Goal: Task Accomplishment & Management: Complete application form

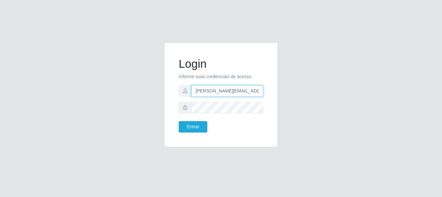
type input "[PERSON_NAME][EMAIL_ADDRESS][PERSON_NAME][DOMAIN_NAME]"
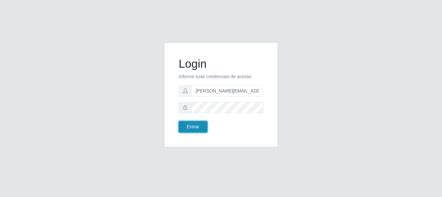
click at [193, 127] on button "Entrar" at bounding box center [193, 126] width 29 height 11
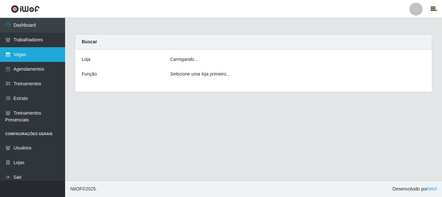
click at [33, 54] on link "Vagas" at bounding box center [32, 54] width 65 height 15
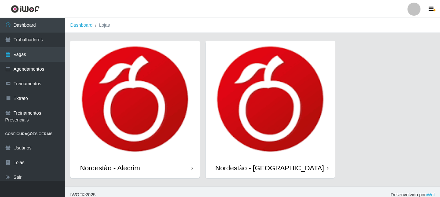
click at [111, 167] on div "Nordestão - Alecrim" at bounding box center [110, 168] width 60 height 8
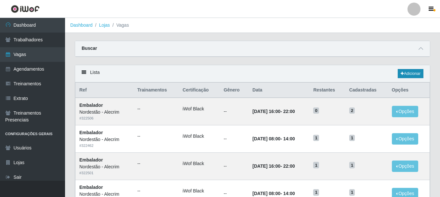
click at [410, 74] on link "Adicionar" at bounding box center [411, 73] width 26 height 9
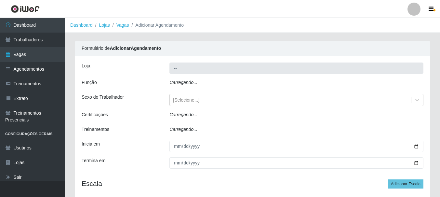
type input "Nordestão - Alecrim"
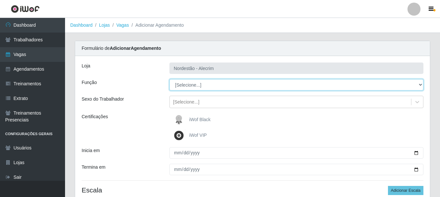
select select "1"
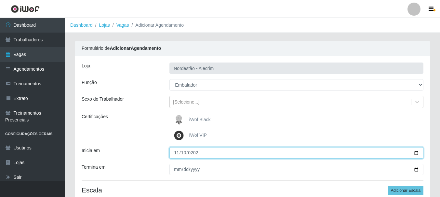
type input "[DATE]"
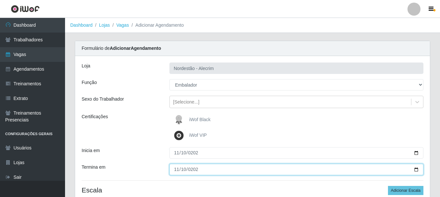
type input "[DATE]"
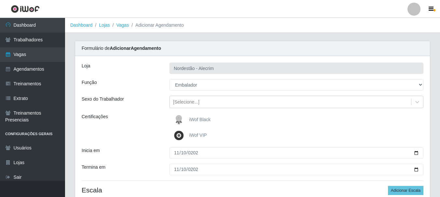
click at [296, 120] on div "iWof Black" at bounding box center [296, 119] width 254 height 13
click at [406, 190] on button "Adicionar Escala" at bounding box center [405, 190] width 35 height 9
select select "1"
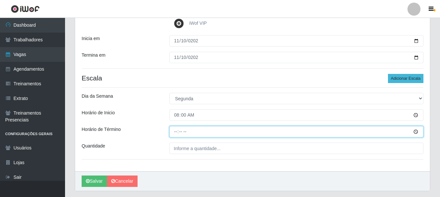
type input "14:00"
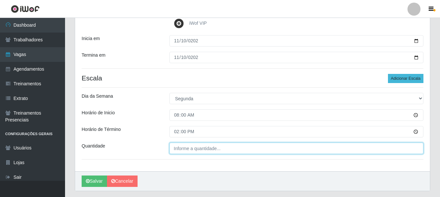
type input "___"
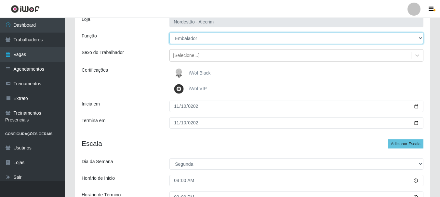
scroll to position [47, 0]
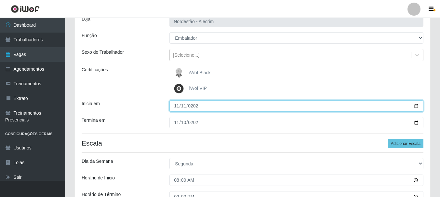
type input "[DATE]"
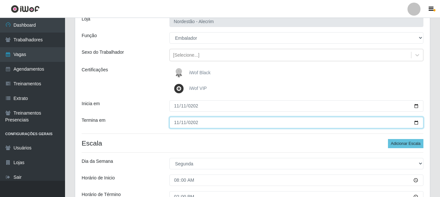
type input "[DATE]"
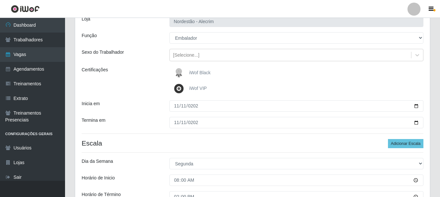
click at [296, 73] on div "iWof Black" at bounding box center [296, 72] width 254 height 13
click at [406, 143] on button "Adicionar Escala" at bounding box center [405, 143] width 35 height 9
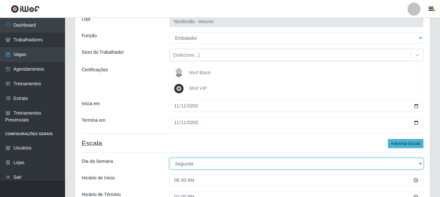
select select "2"
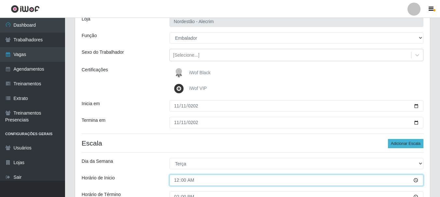
type input "08:00"
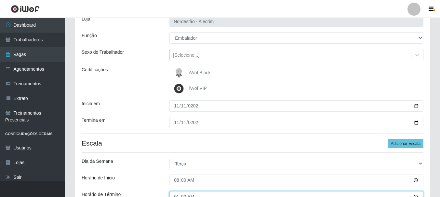
type input "14:00"
type input "___"
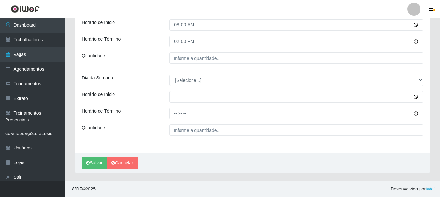
scroll to position [0, 0]
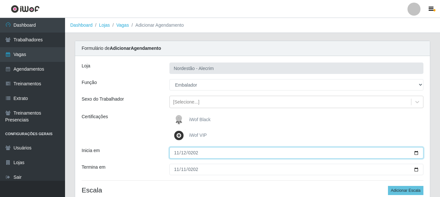
type input "[DATE]"
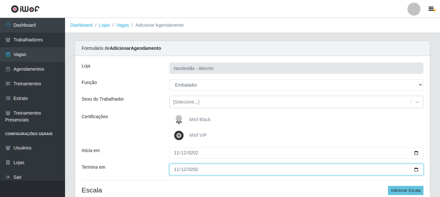
type input "[DATE]"
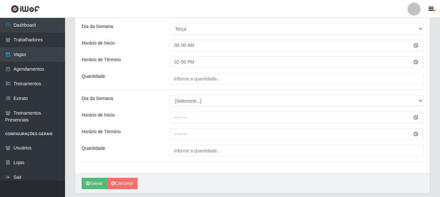
scroll to position [202, 0]
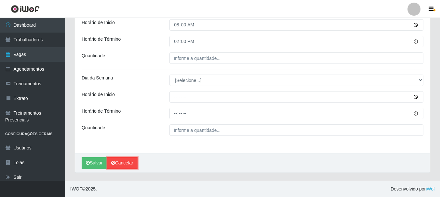
click at [137, 162] on link "Cancelar" at bounding box center [122, 162] width 31 height 11
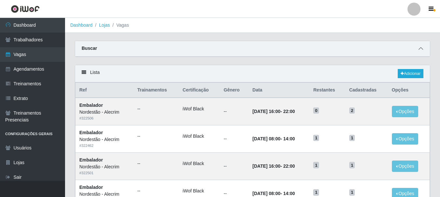
click at [419, 46] on span at bounding box center [421, 48] width 8 height 7
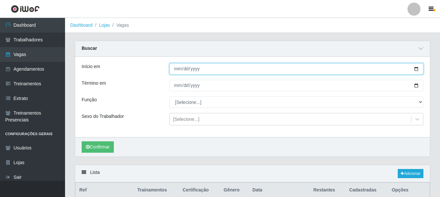
click at [199, 74] on input "Início em" at bounding box center [296, 68] width 254 height 11
type input "[DATE]"
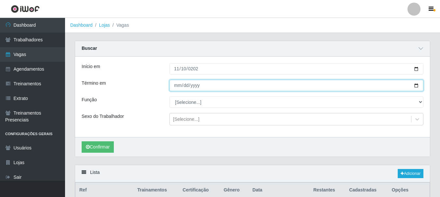
click at [178, 86] on input "Término em" at bounding box center [296, 85] width 254 height 11
type input "[DATE]"
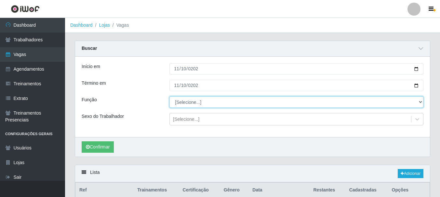
click at [199, 104] on select "[Selecione...] Embalador Embalador + Embalador ++" at bounding box center [296, 101] width 254 height 11
select select "1"
click at [169, 97] on select "[Selecione...] Embalador Embalador + Embalador ++" at bounding box center [296, 101] width 254 height 11
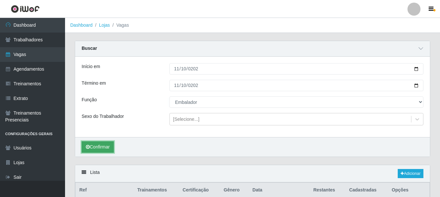
click at [106, 144] on button "Confirmar" at bounding box center [98, 146] width 32 height 11
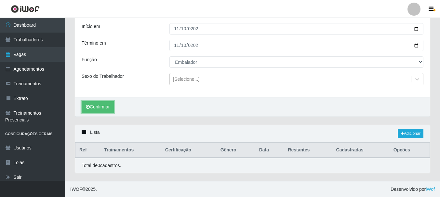
scroll to position [41, 0]
click at [414, 132] on link "Adicionar" at bounding box center [411, 132] width 26 height 9
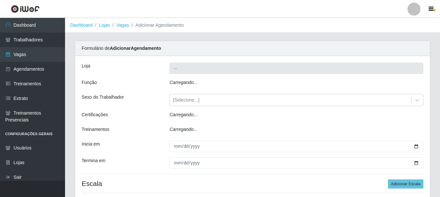
type input "Nordestão - Alecrim"
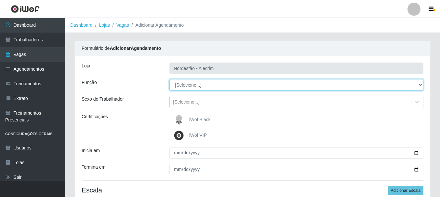
click at [206, 87] on select "[Selecione...] Embalador Embalador + Embalador ++" at bounding box center [296, 84] width 254 height 11
select select "1"
click at [169, 79] on select "[Selecione...] Embalador Embalador + Embalador ++" at bounding box center [296, 84] width 254 height 11
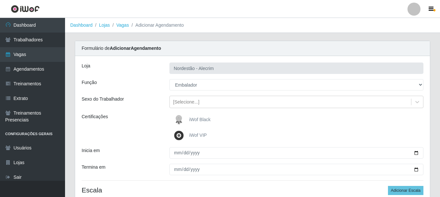
click at [197, 120] on span "iWof Black" at bounding box center [199, 119] width 21 height 5
click at [0, 0] on input "iWof Black" at bounding box center [0, 0] width 0 height 0
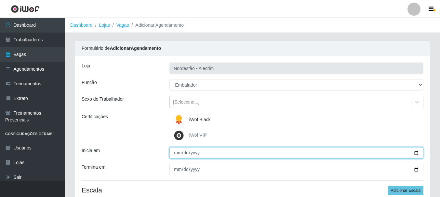
click at [188, 153] on input "Inicia em" at bounding box center [296, 152] width 254 height 11
click at [178, 154] on input "Inicia em" at bounding box center [296, 152] width 254 height 11
type input "[DATE]"
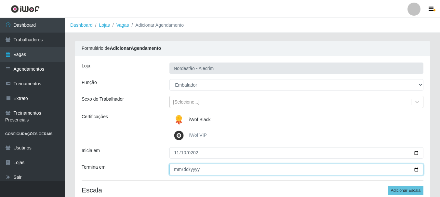
click at [178, 171] on input "Termina em" at bounding box center [296, 169] width 254 height 11
type input "[DATE]"
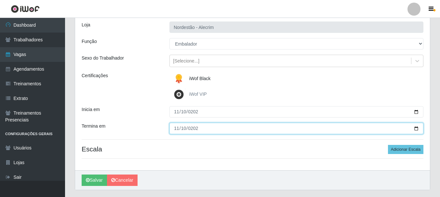
scroll to position [58, 0]
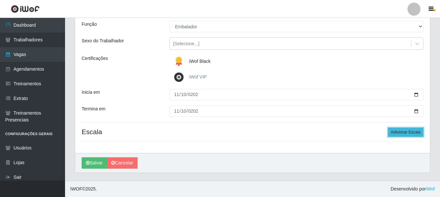
click at [406, 130] on button "Adicionar Escala" at bounding box center [405, 131] width 35 height 9
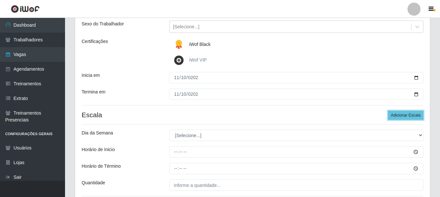
scroll to position [123, 0]
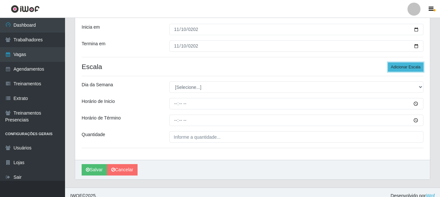
click at [406, 65] on button "Adicionar Escala" at bounding box center [405, 66] width 35 height 9
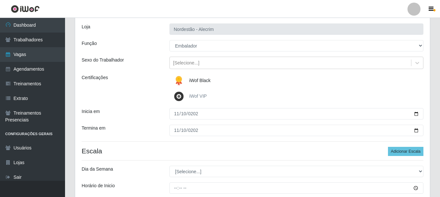
scroll to position [0, 0]
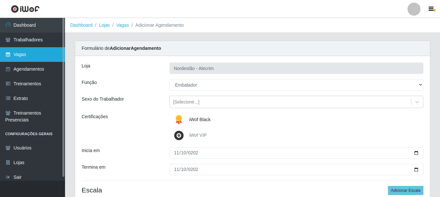
click at [36, 55] on link "Vagas" at bounding box center [32, 54] width 65 height 15
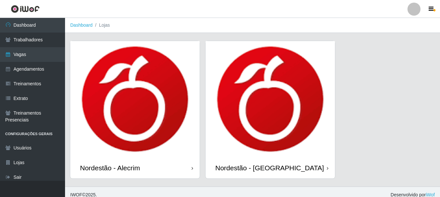
click at [187, 104] on img at bounding box center [134, 99] width 129 height 116
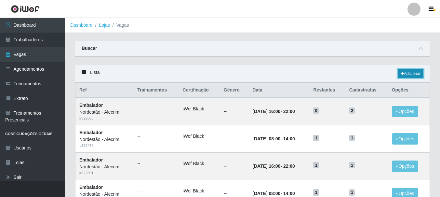
click at [407, 74] on link "Adicionar" at bounding box center [411, 73] width 26 height 9
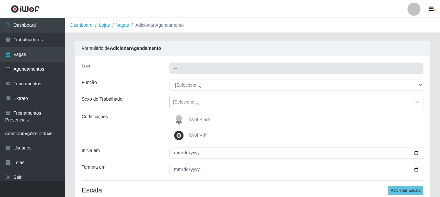
type input "Nordestão - Alecrim"
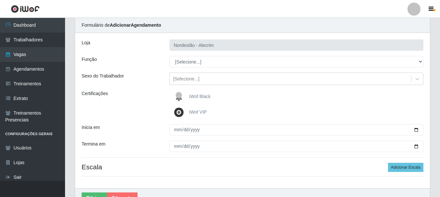
scroll to position [58, 0]
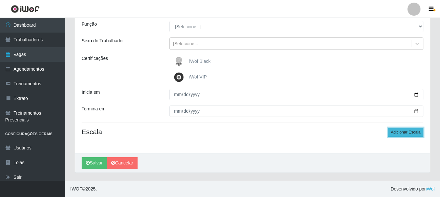
click at [412, 134] on button "Adicionar Escala" at bounding box center [405, 131] width 35 height 9
